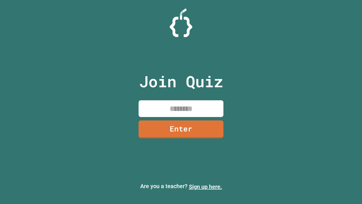
click at [205, 186] on link "Sign up here." at bounding box center [205, 186] width 33 height 7
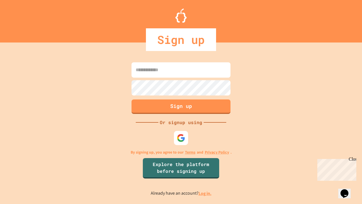
click at [205, 193] on link "Log in." at bounding box center [204, 193] width 13 height 6
